Goal: Download file/media

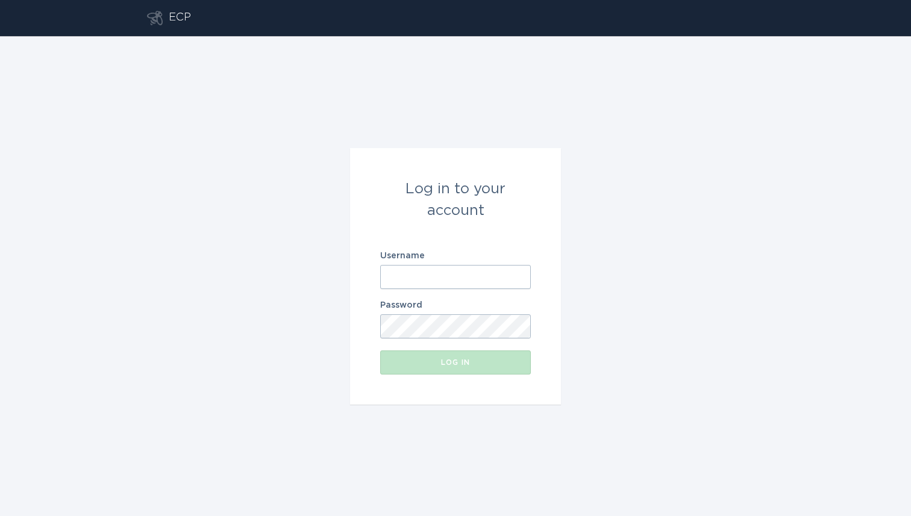
click at [428, 268] on input "Username" at bounding box center [455, 277] width 151 height 24
paste input "[EMAIL_ADDRESS][DOMAIN_NAME]"
type input "[EMAIL_ADDRESS][DOMAIN_NAME]"
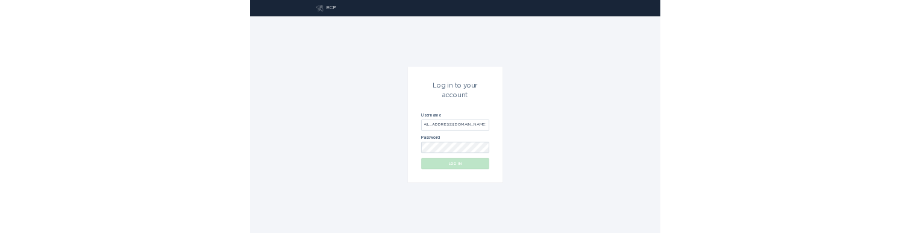
scroll to position [0, 0]
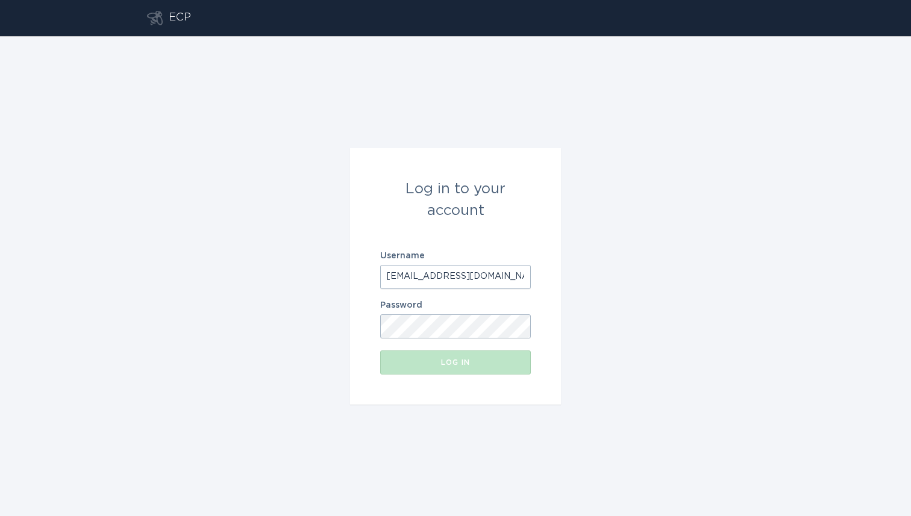
click at [421, 338] on body "ECP Log in to your account Username [EMAIL_ADDRESS][DOMAIN_NAME] Password Log in" at bounding box center [455, 258] width 911 height 516
click at [600, 439] on div "Log in to your account Username [EMAIL_ADDRESS][DOMAIN_NAME] Password Log in" at bounding box center [455, 276] width 911 height 480
click at [491, 366] on button "Log in" at bounding box center [455, 363] width 151 height 24
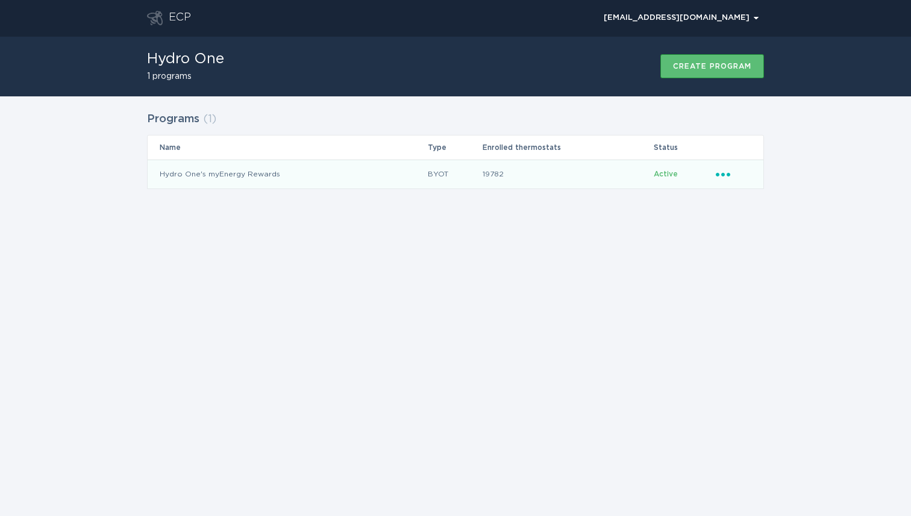
click at [723, 176] on icon "Popover menu" at bounding box center [723, 175] width 14 height 4
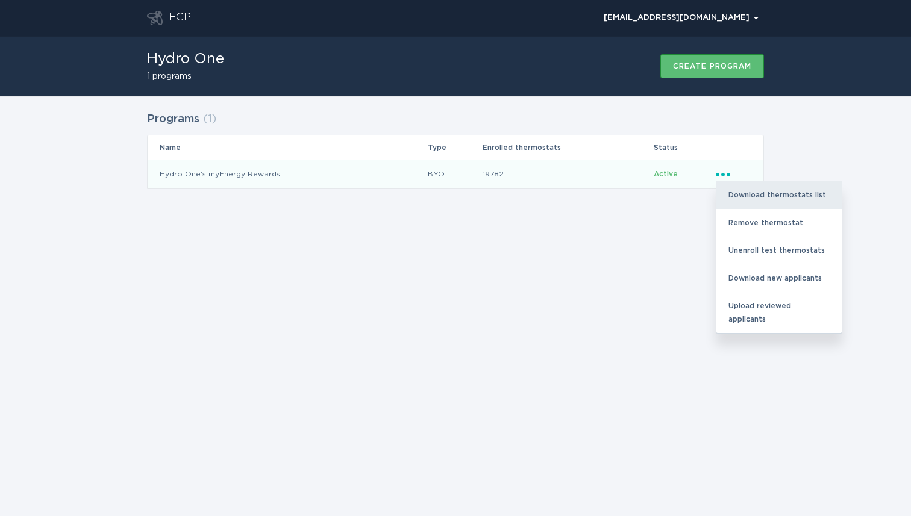
click at [752, 192] on div "Download thermostats list" at bounding box center [779, 195] width 125 height 28
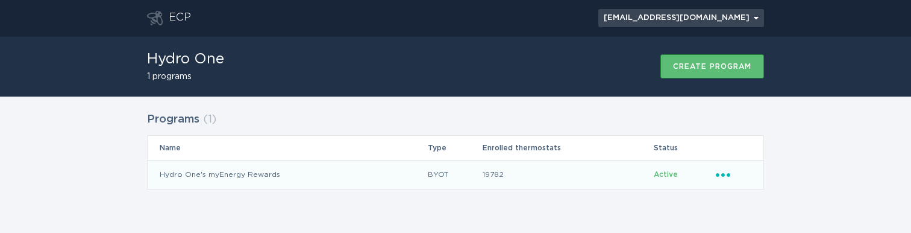
click at [721, 10] on button "[EMAIL_ADDRESS][DOMAIN_NAME] Chevron" at bounding box center [681, 18] width 166 height 18
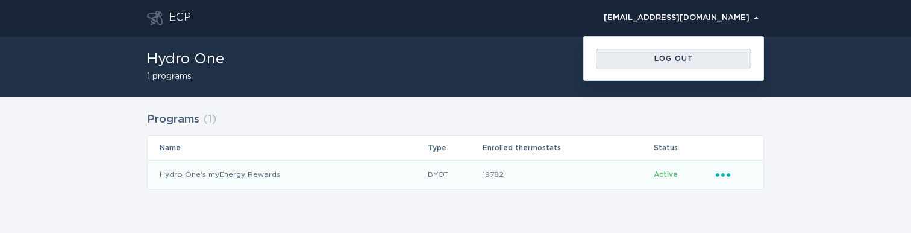
click at [667, 60] on div "Log out" at bounding box center [673, 58] width 143 height 7
